Goal: Information Seeking & Learning: Learn about a topic

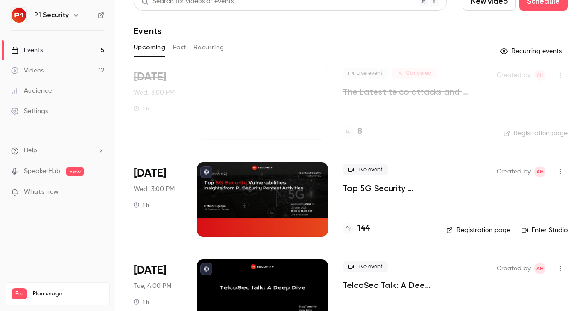
scroll to position [13, 0]
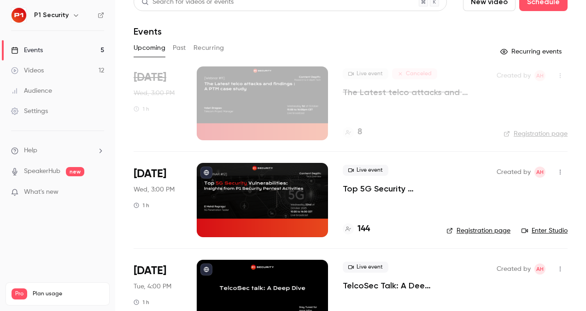
click at [385, 186] on p "Top 5G Security Vulnerabilities: Insights from P1 Security Pentest Activities" at bounding box center [387, 188] width 89 height 11
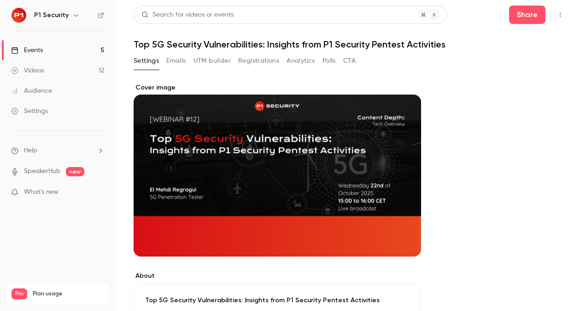
click at [265, 64] on button "Registrations" at bounding box center [258, 60] width 41 height 15
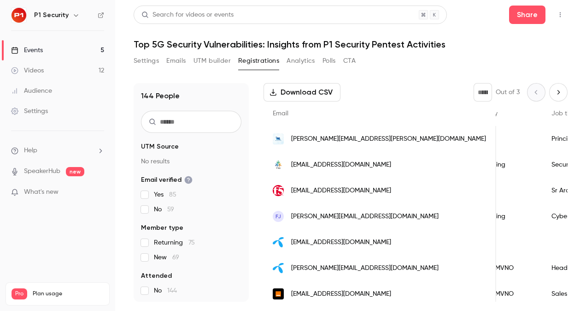
scroll to position [0, 495]
click at [65, 76] on link "Videos 12" at bounding box center [57, 70] width 115 height 20
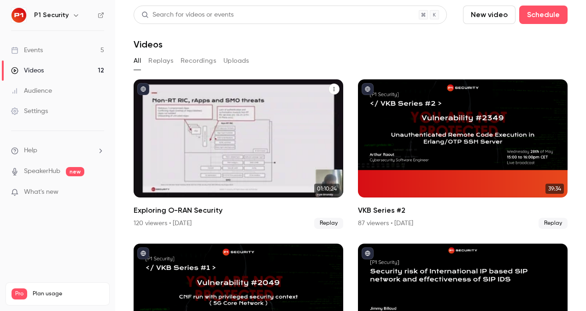
click at [220, 157] on div "Exploring O-RAN Security" at bounding box center [239, 138] width 210 height 118
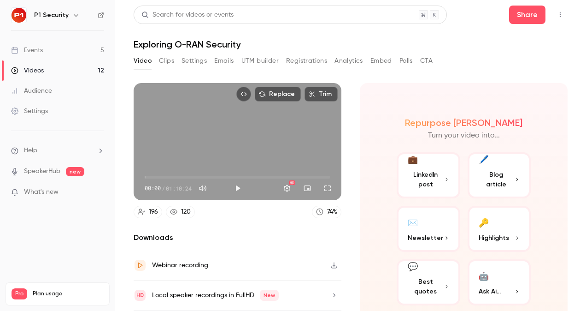
click at [145, 211] on icon at bounding box center [141, 211] width 7 height 7
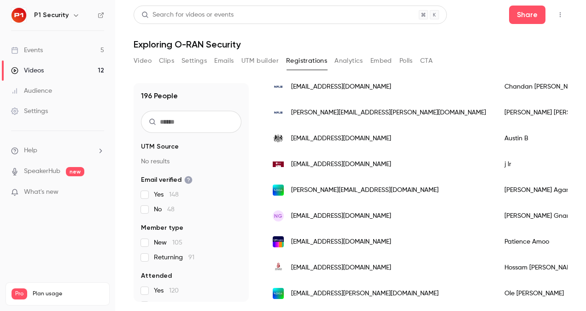
scroll to position [1167, 0]
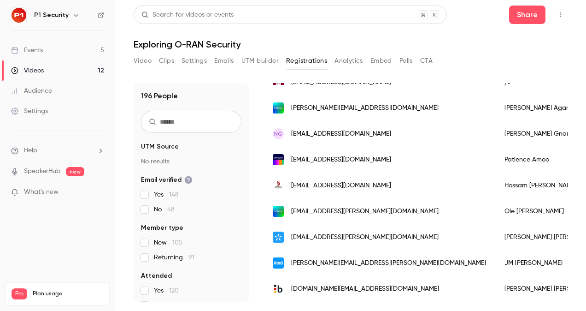
click at [24, 46] on div "Events" at bounding box center [27, 50] width 32 height 9
